Goal: Information Seeking & Learning: Learn about a topic

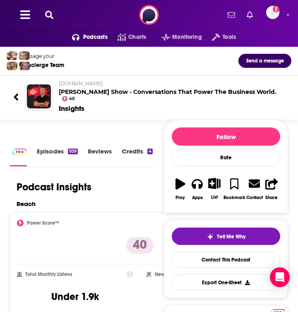
click at [88, 192] on div "Podcast Insights" at bounding box center [81, 190] width 143 height 19
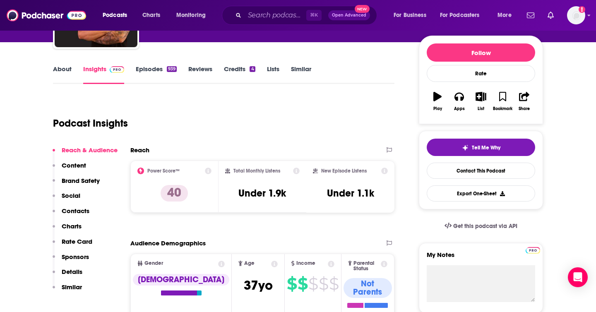
scroll to position [95, 0]
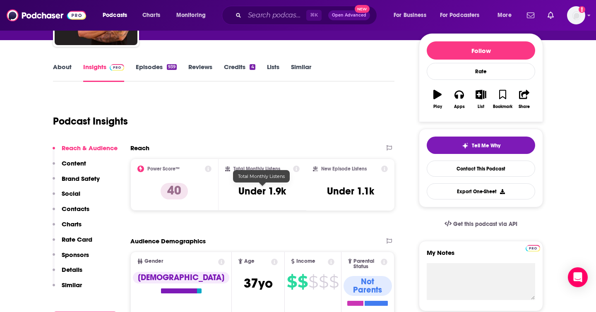
click at [265, 186] on h3 "Under 1.9k" at bounding box center [262, 191] width 48 height 12
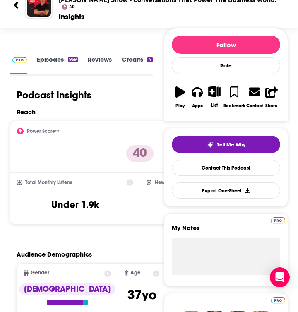
scroll to position [94, 0]
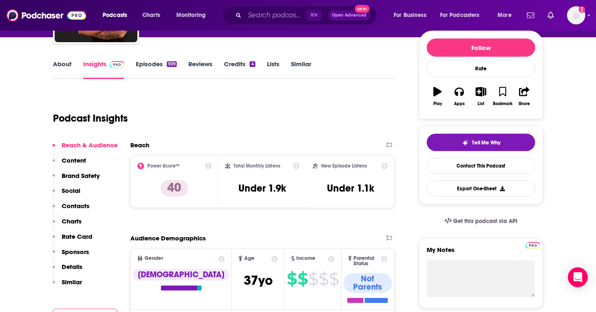
scroll to position [99, 0]
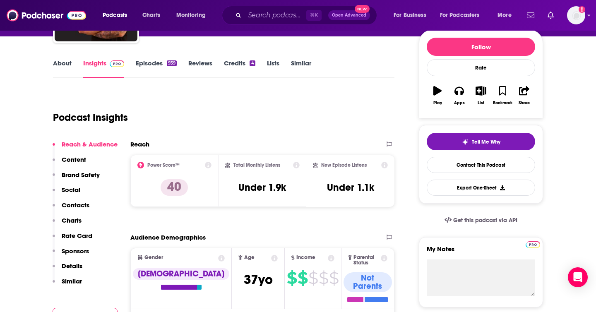
click at [70, 158] on p "Content" at bounding box center [74, 160] width 24 height 8
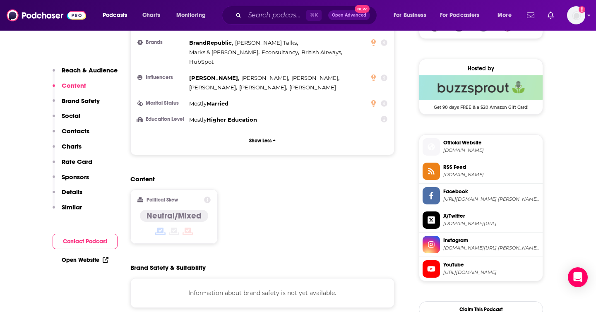
scroll to position [646, 0]
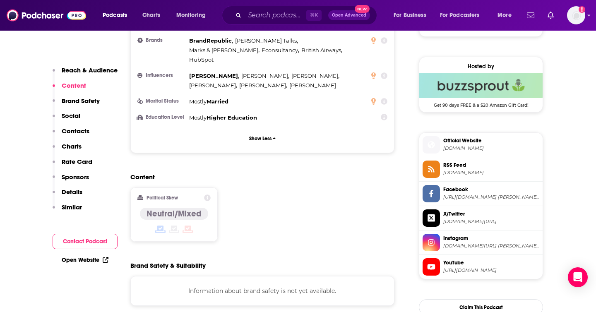
click at [73, 146] on p "Charts" at bounding box center [72, 146] width 20 height 8
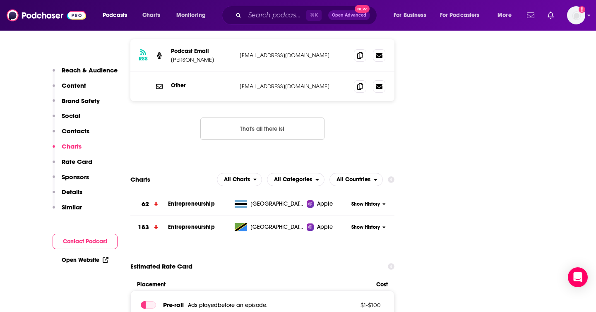
scroll to position [1054, 0]
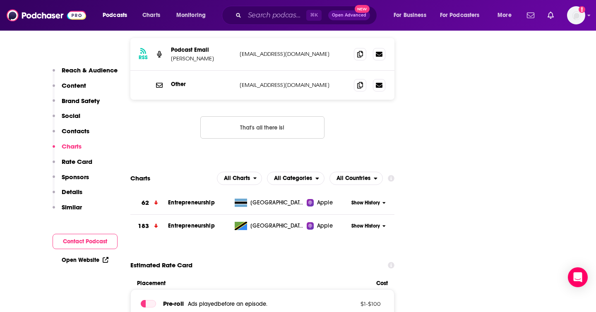
click at [77, 157] on button "Charts" at bounding box center [67, 149] width 29 height 15
click at [74, 164] on p "Rate Card" at bounding box center [77, 162] width 31 height 8
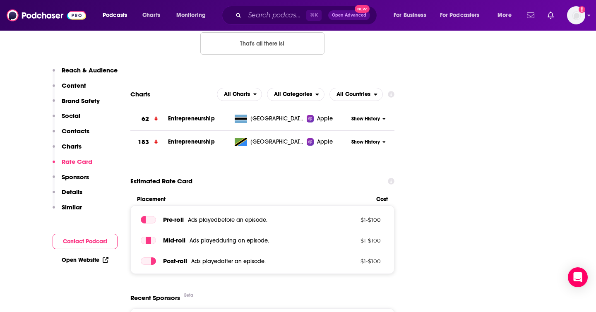
scroll to position [1141, 0]
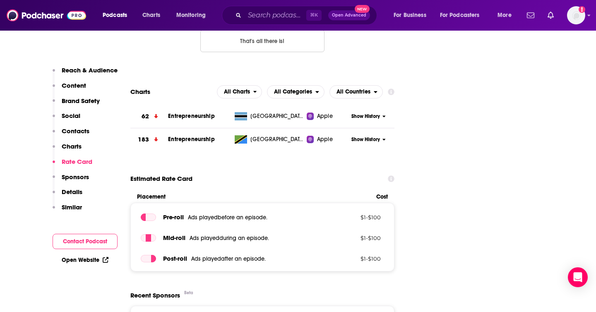
click at [83, 176] on p "Sponsors" at bounding box center [75, 177] width 27 height 8
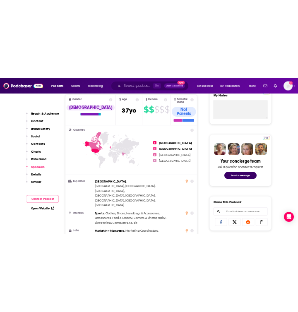
scroll to position [315, 0]
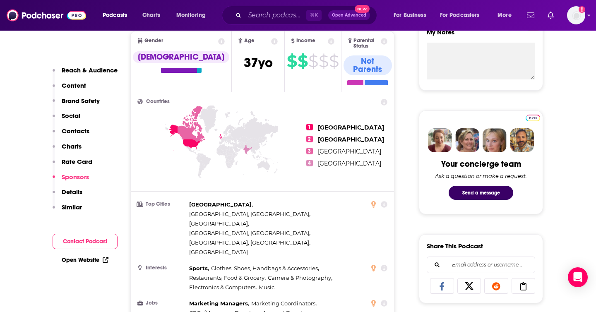
click at [298, 124] on span "1" at bounding box center [309, 127] width 7 height 7
click at [298, 122] on ul "1 [GEOGRAPHIC_DATA] 2 [GEOGRAPHIC_DATA] 3 [GEOGRAPHIC_DATA] 4 [GEOGRAPHIC_DATA]" at bounding box center [346, 145] width 81 height 93
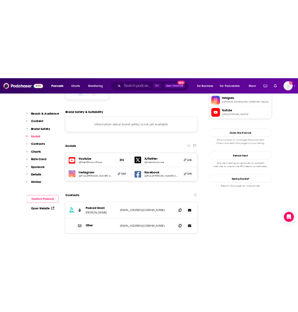
scroll to position [843, 0]
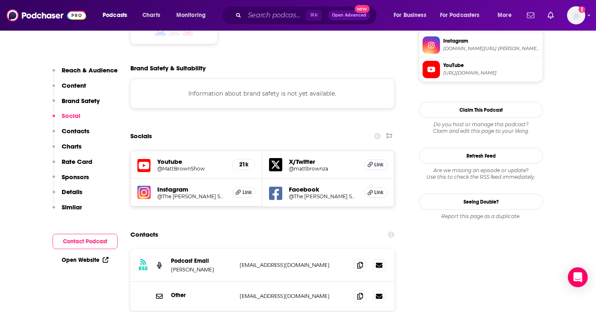
click at [272, 227] on div "Contacts" at bounding box center [262, 235] width 264 height 16
click at [242, 161] on h5 "21k" at bounding box center [243, 164] width 9 height 7
click at [145, 159] on icon at bounding box center [143, 165] width 13 height 13
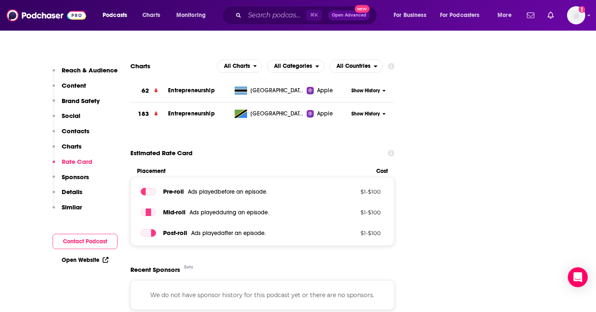
scroll to position [1167, 0]
click at [147, 188] on div at bounding box center [148, 191] width 5 height 7
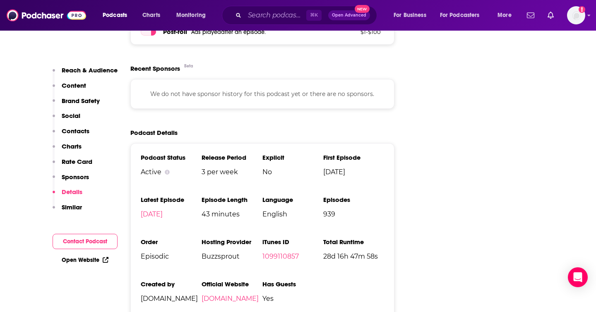
scroll to position [1369, 0]
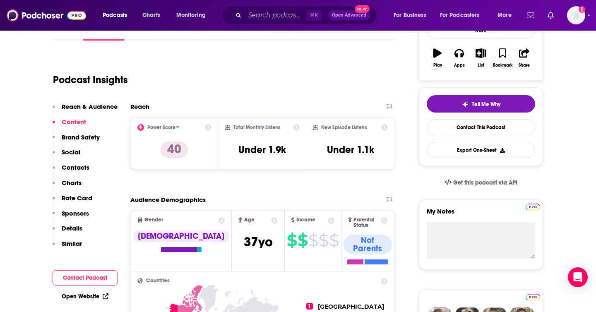
scroll to position [0, 0]
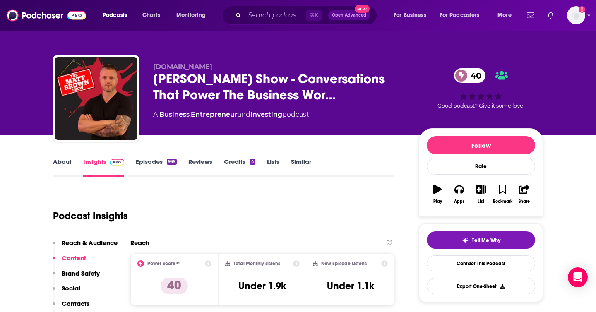
click at [57, 168] on link "About" at bounding box center [62, 167] width 19 height 19
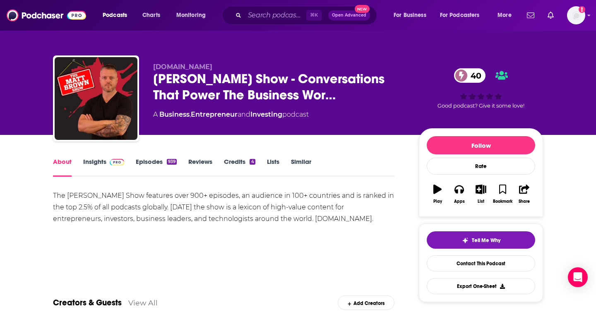
drag, startPoint x: 261, startPoint y: 218, endPoint x: 350, endPoint y: 219, distance: 88.6
click at [298, 219] on div "The [PERSON_NAME] Show features over 900+ episodes, an audience in 100+ countri…" at bounding box center [224, 207] width 342 height 35
copy div "[DOMAIN_NAME]"
